Goal: Task Accomplishment & Management: Complete application form

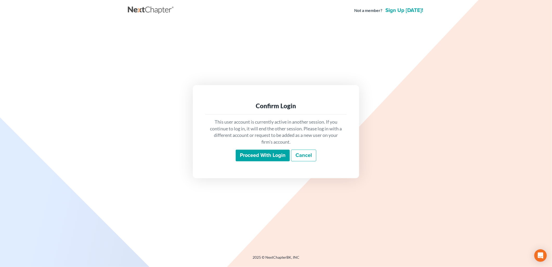
click at [275, 158] on input "Proceed with login" at bounding box center [263, 156] width 54 height 12
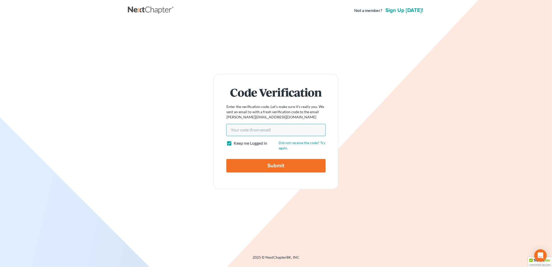
click at [286, 133] on input "Your code(from email)" at bounding box center [275, 130] width 99 height 12
paste input "3e9f3c"
type input "3e9f3c"
click at [341, 124] on div "Code Verification Enter the verification code. Let's make sure it's really you.…" at bounding box center [276, 131] width 291 height 115
click at [292, 162] on input "Submit" at bounding box center [275, 166] width 99 height 14
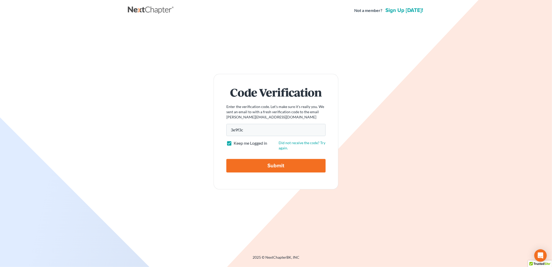
type input "Thinking..."
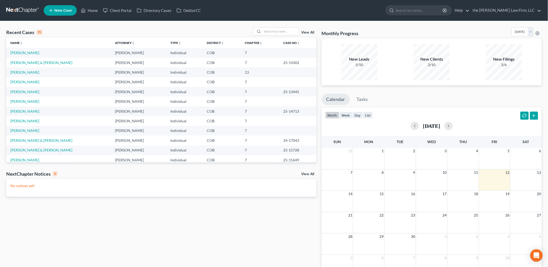
click at [57, 12] on span "New Case" at bounding box center [62, 11] width 17 height 4
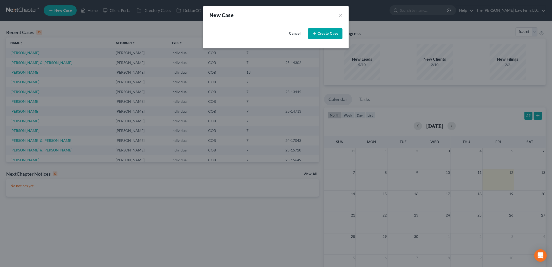
select select "11"
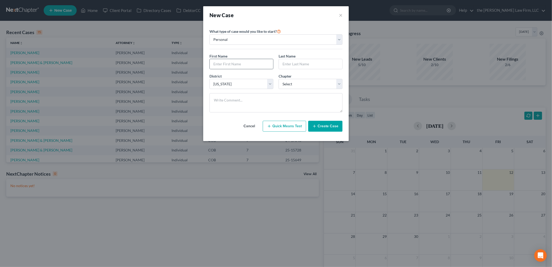
click at [248, 59] on div at bounding box center [242, 64] width 64 height 10
click at [258, 64] on input "text" at bounding box center [241, 64] width 63 height 10
type input "[PERSON_NAME]"
click at [285, 77] on span "Chapter" at bounding box center [285, 76] width 13 height 4
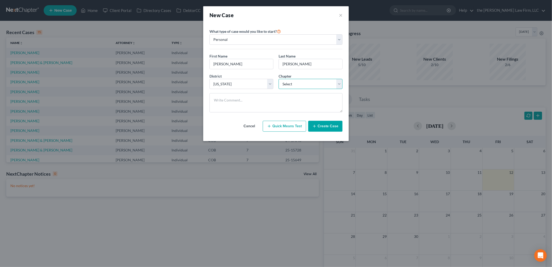
click at [287, 84] on select "Select 7 11 12 13" at bounding box center [311, 84] width 64 height 10
select select "0"
click at [279, 79] on select "Select 7 11 12 13" at bounding box center [311, 84] width 64 height 10
click at [332, 125] on button "Create Case" at bounding box center [325, 126] width 34 height 11
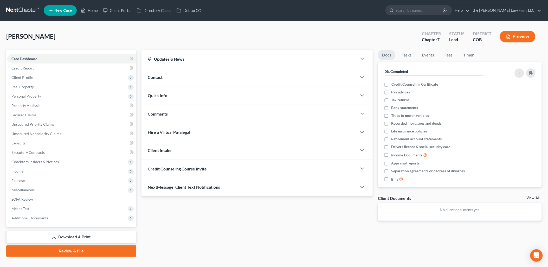
click at [184, 169] on span "Credit Counseling Course Invite" at bounding box center [177, 168] width 59 height 5
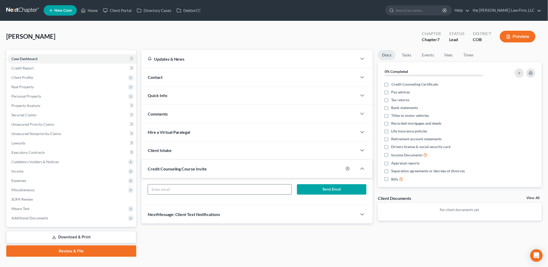
click at [182, 191] on input "text" at bounding box center [220, 189] width 144 height 10
type input "[PERSON_NAME]"
click at [24, 73] on span "Client Profile" at bounding box center [71, 77] width 129 height 9
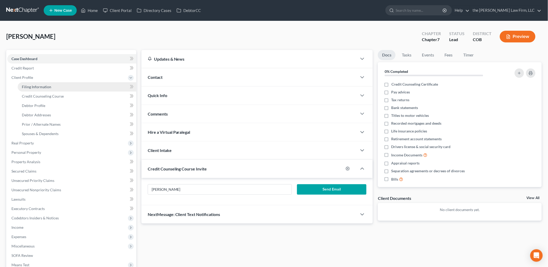
click at [36, 87] on span "Filing Information" at bounding box center [36, 87] width 29 height 4
select select "1"
select select "0"
select select "11"
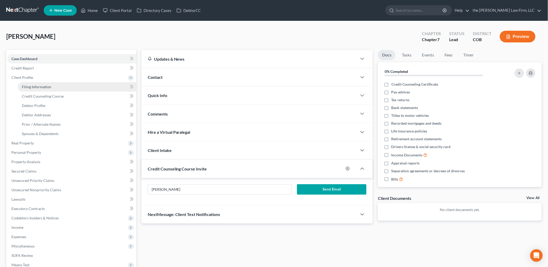
select select "0"
select select "5"
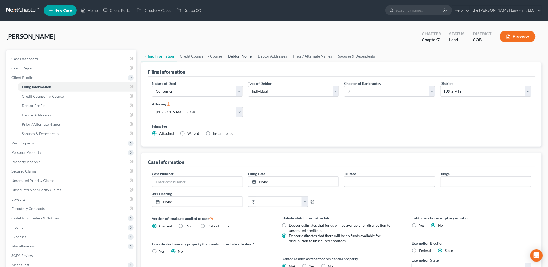
click at [226, 55] on link "Debtor Profile" at bounding box center [240, 56] width 30 height 12
select select "0"
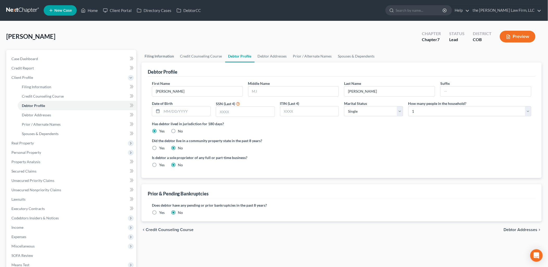
click at [155, 51] on link "Filing Information" at bounding box center [159, 56] width 36 height 12
select select "1"
select select "0"
select select "11"
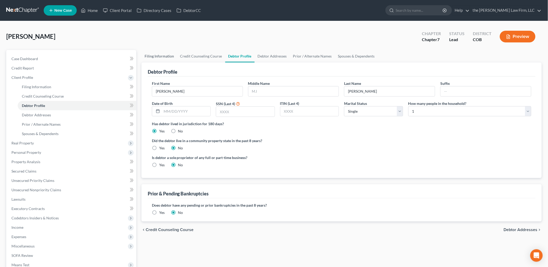
select select "0"
select select "5"
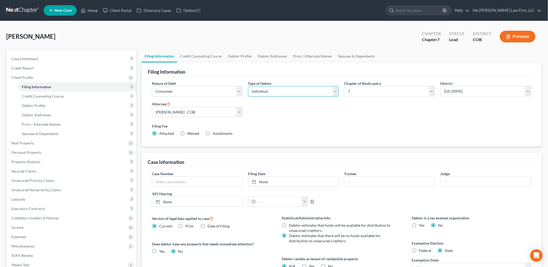
click at [294, 92] on select "Select Individual Joint" at bounding box center [293, 91] width 91 height 10
select select "1"
click at [248, 86] on select "Select Individual Joint" at bounding box center [293, 91] width 91 height 10
click at [234, 56] on link "Debtor Profile" at bounding box center [240, 56] width 30 height 12
select select "1"
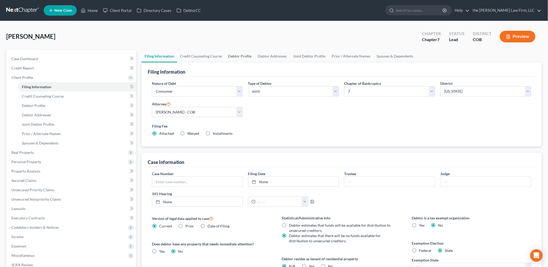
select select "0"
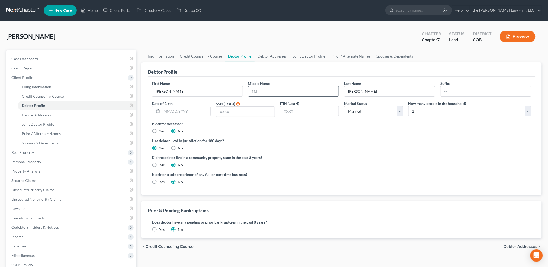
click at [284, 95] on input "text" at bounding box center [293, 91] width 90 height 10
type input "[PERSON_NAME]"
click at [305, 52] on link "Joint Debtor Profile" at bounding box center [309, 56] width 38 height 12
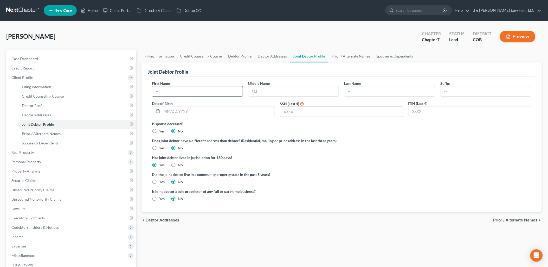
click at [214, 91] on input "text" at bounding box center [197, 91] width 90 height 10
type input "[PERSON_NAME]"
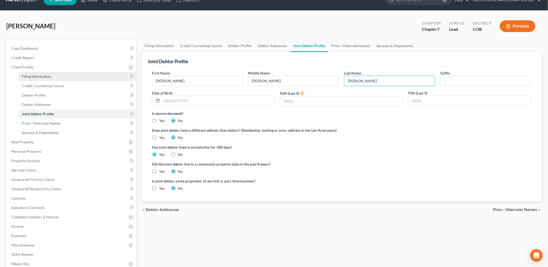
scroll to position [29, 0]
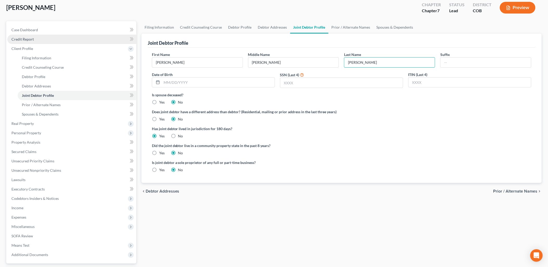
type input "[PERSON_NAME]"
click at [25, 38] on span "Credit Report" at bounding box center [22, 39] width 22 height 4
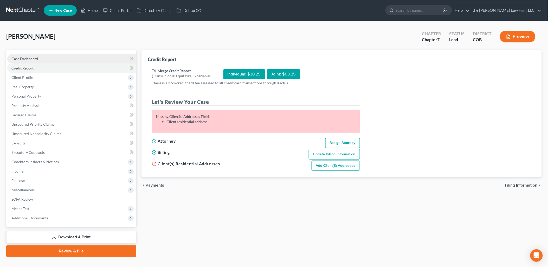
click at [23, 62] on link "Case Dashboard" at bounding box center [71, 58] width 129 height 9
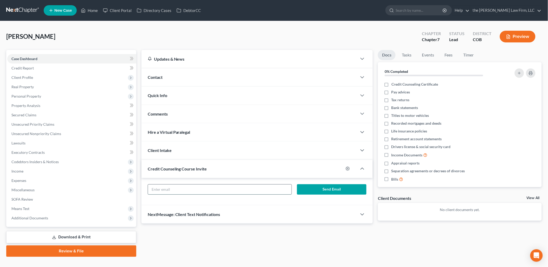
click at [238, 186] on input "text" at bounding box center [220, 189] width 144 height 10
type input "[PERSON_NAME][EMAIL_ADDRESS][PERSON_NAME][DOMAIN_NAME]"
click button "Send Email" at bounding box center [331, 189] width 69 height 10
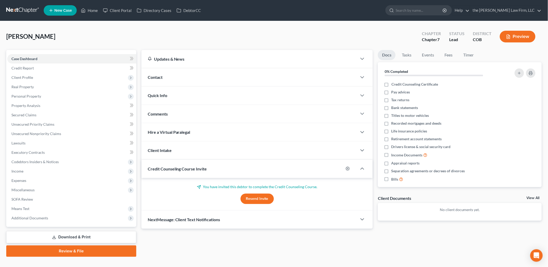
click at [62, 13] on link "New Case" at bounding box center [60, 10] width 33 height 10
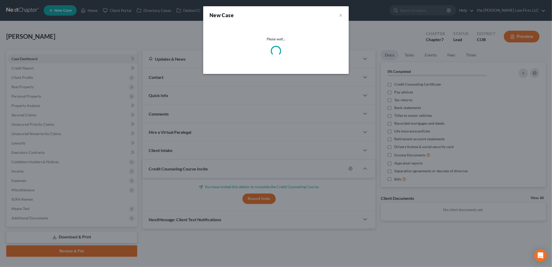
select select "11"
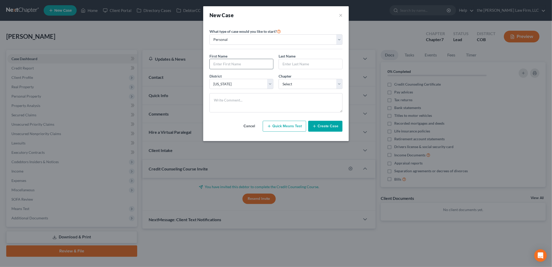
click at [255, 65] on input "text" at bounding box center [241, 64] width 63 height 10
type input "[PERSON_NAME]"
select select "0"
click at [323, 126] on button "Create Case" at bounding box center [325, 126] width 34 height 11
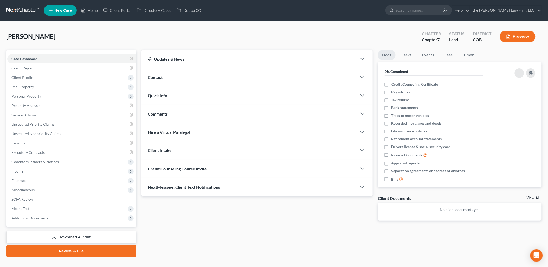
click at [189, 168] on span "Credit Counseling Course Invite" at bounding box center [177, 168] width 59 height 5
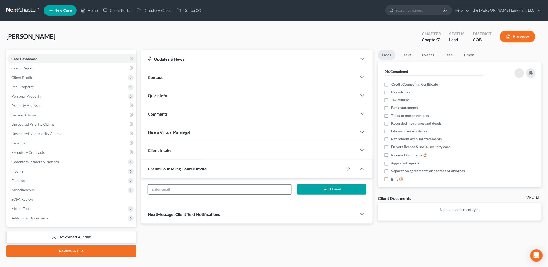
click at [190, 189] on input "text" at bounding box center [220, 189] width 144 height 10
type input "[EMAIL_ADDRESS][DOMAIN_NAME]"
click button "Send Email" at bounding box center [331, 189] width 69 height 10
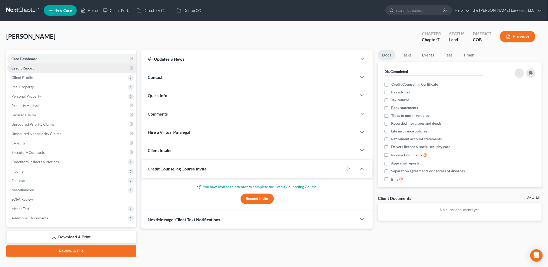
click at [32, 66] on span "Credit Report" at bounding box center [22, 68] width 22 height 4
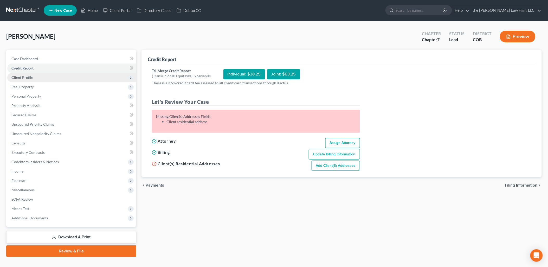
click at [30, 79] on span "Client Profile" at bounding box center [22, 77] width 22 height 4
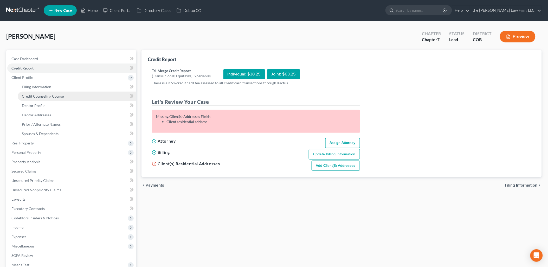
click at [36, 94] on span "Credit Counseling Course" at bounding box center [43, 96] width 42 height 4
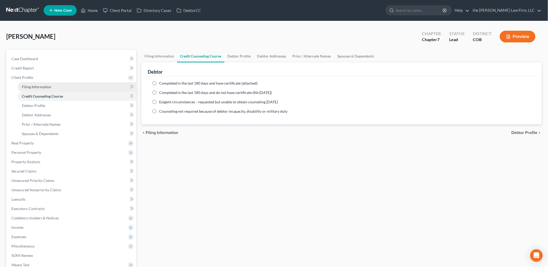
click at [39, 88] on span "Filing Information" at bounding box center [36, 87] width 29 height 4
select select "1"
select select "0"
select select "11"
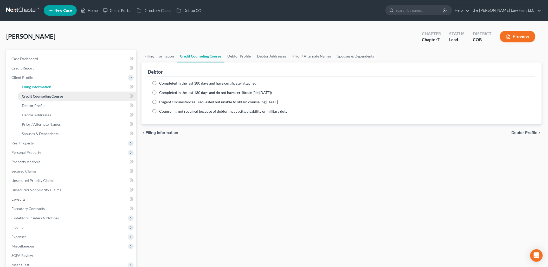
select select "0"
select select "5"
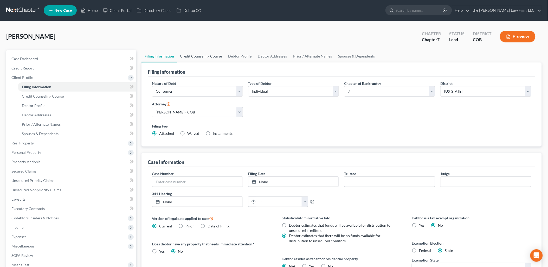
click at [187, 57] on link "Credit Counseling Course" at bounding box center [201, 56] width 48 height 12
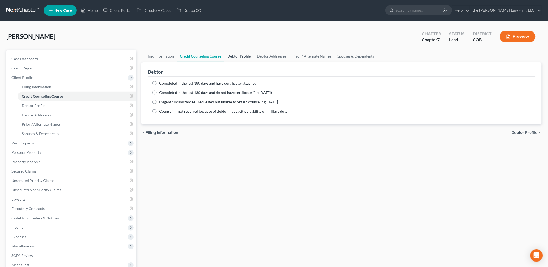
click at [241, 59] on link "Debtor Profile" at bounding box center [239, 56] width 30 height 12
select select "0"
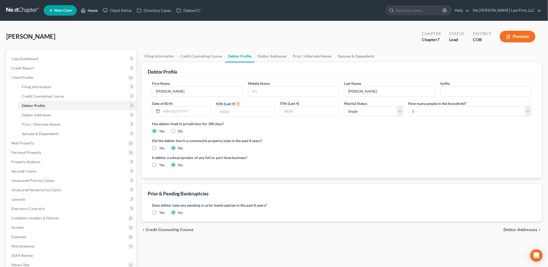
click at [94, 13] on link "Home" at bounding box center [89, 10] width 22 height 9
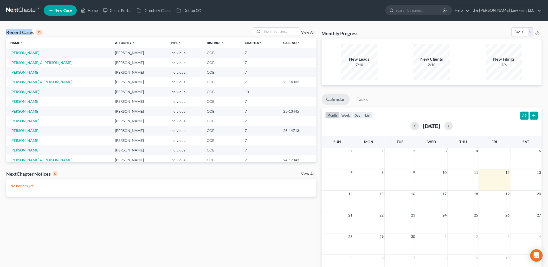
drag, startPoint x: 5, startPoint y: 35, endPoint x: 32, endPoint y: 32, distance: 27.7
click at [32, 32] on div "Recent Cases 15 View All Name unfold_more expand_more expand_less Attorney unfo…" at bounding box center [161, 155] width 315 height 257
